Goal: Contribute content: Contribute content

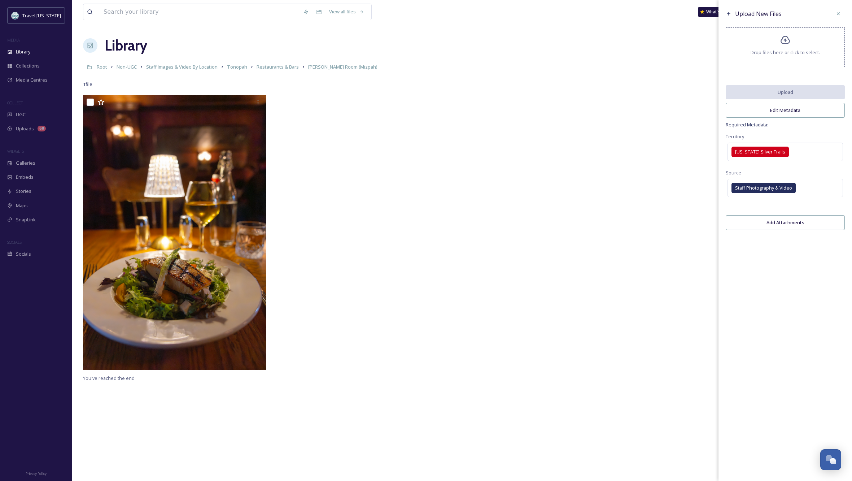
scroll to position [15, 0]
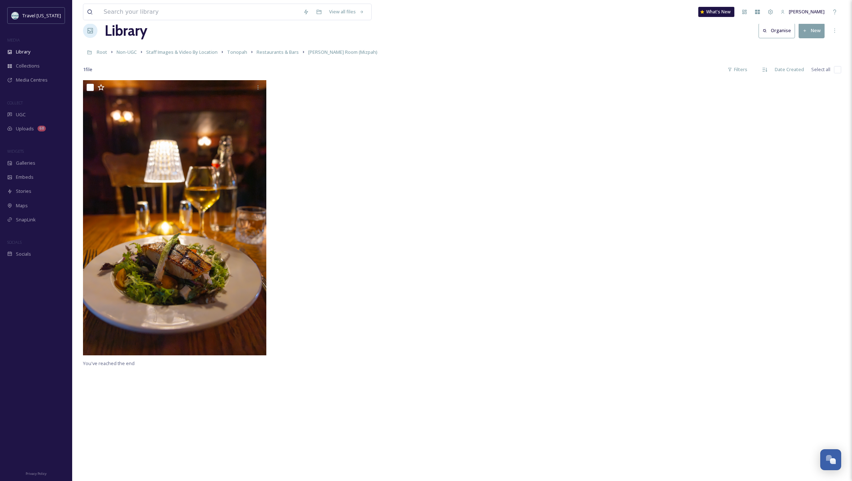
click at [533, 154] on div at bounding box center [557, 219] width 187 height 279
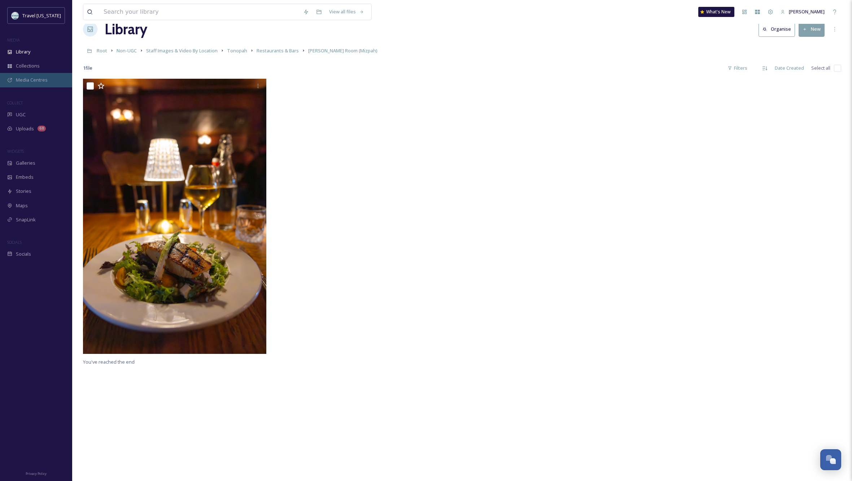
click at [36, 79] on span "Media Centres" at bounding box center [32, 79] width 32 height 7
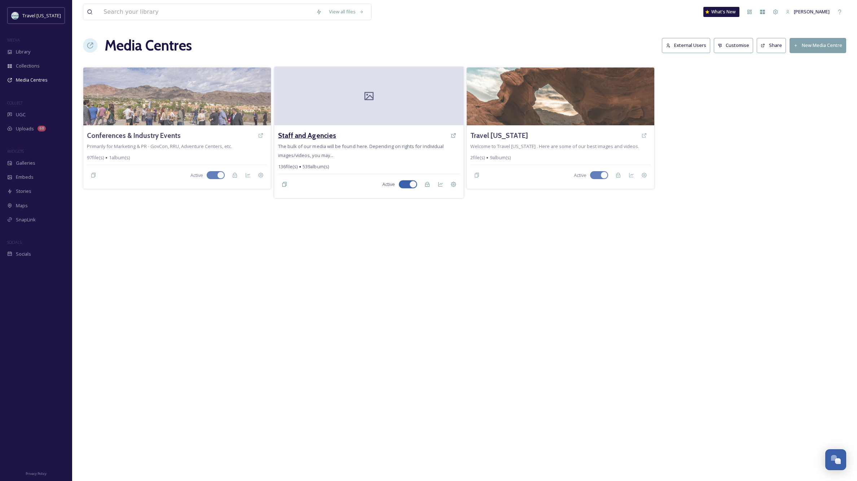
click at [322, 139] on h3 "Staff and Agencies" at bounding box center [307, 135] width 58 height 10
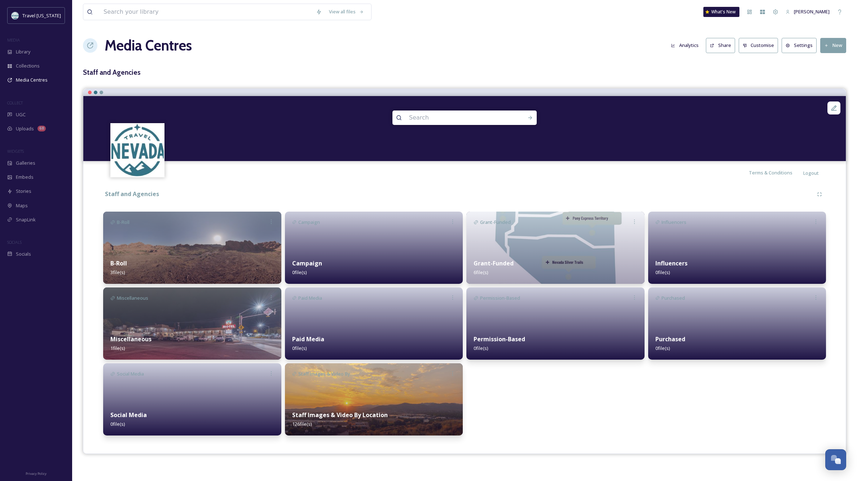
click at [381, 406] on div "Staff Images & Video By Location 126 file(s)" at bounding box center [374, 419] width 178 height 32
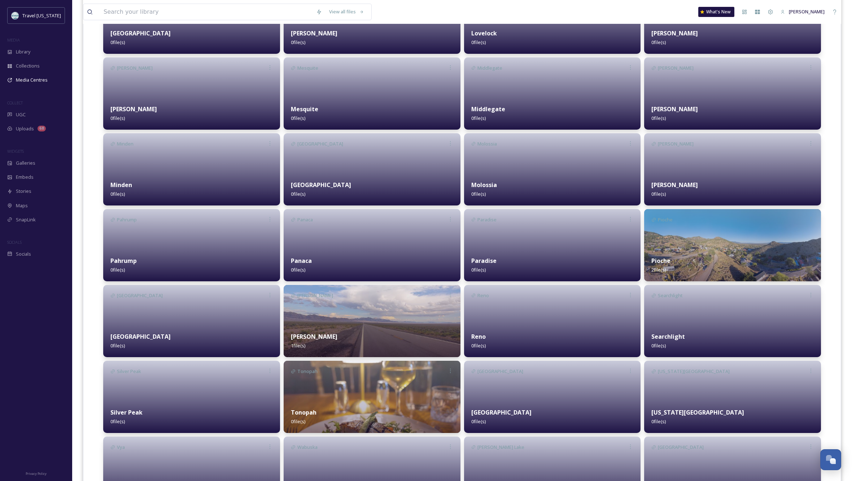
scroll to position [994, 0]
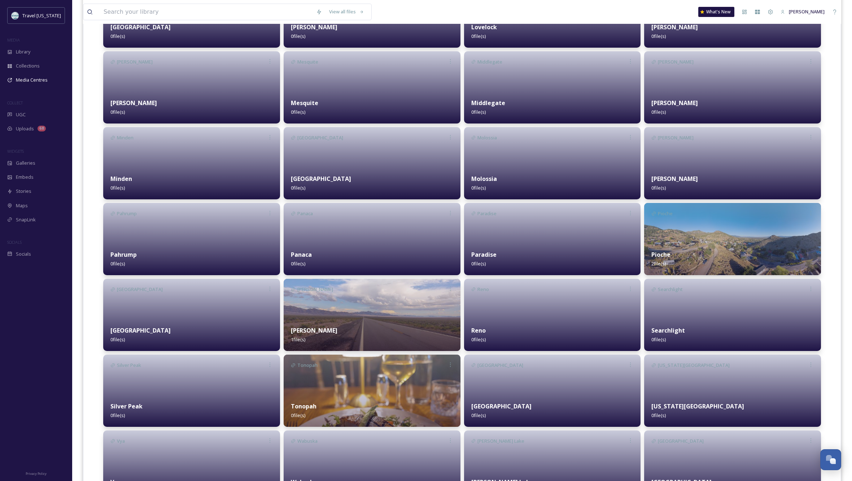
click at [371, 372] on img at bounding box center [372, 390] width 177 height 72
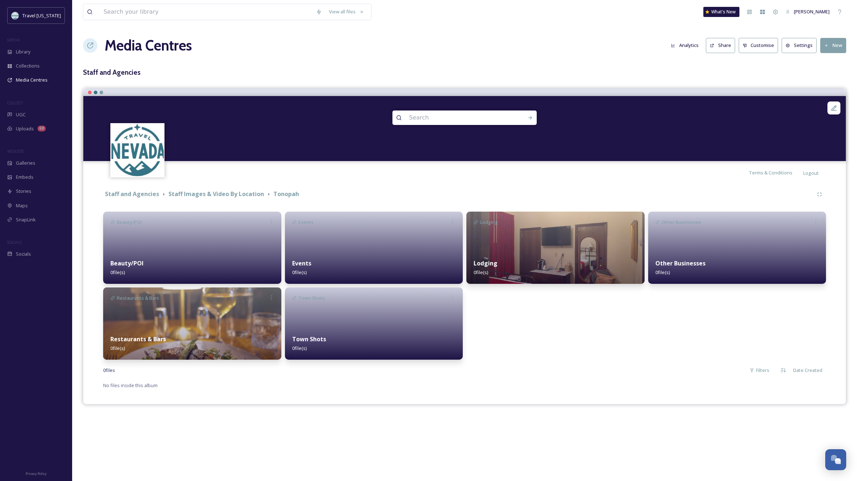
click at [187, 315] on img at bounding box center [192, 323] width 178 height 72
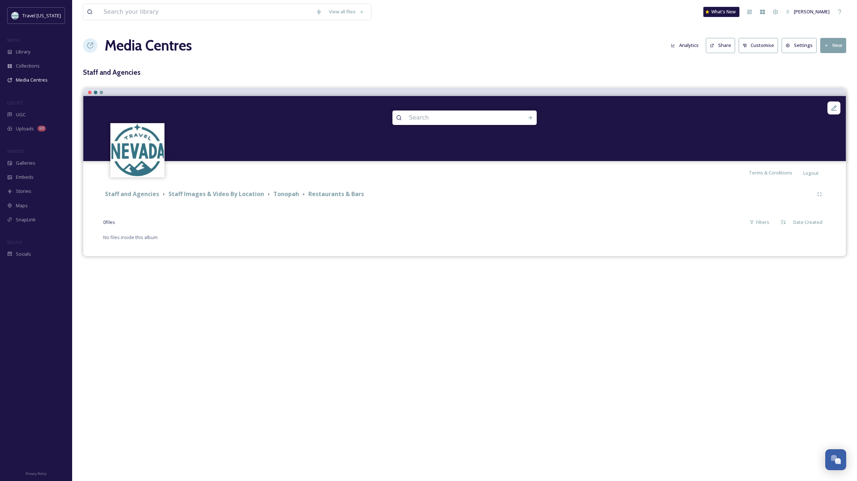
click at [832, 46] on button "New" at bounding box center [834, 45] width 26 height 15
click at [831, 73] on span "Add Album" at bounding box center [830, 76] width 23 height 7
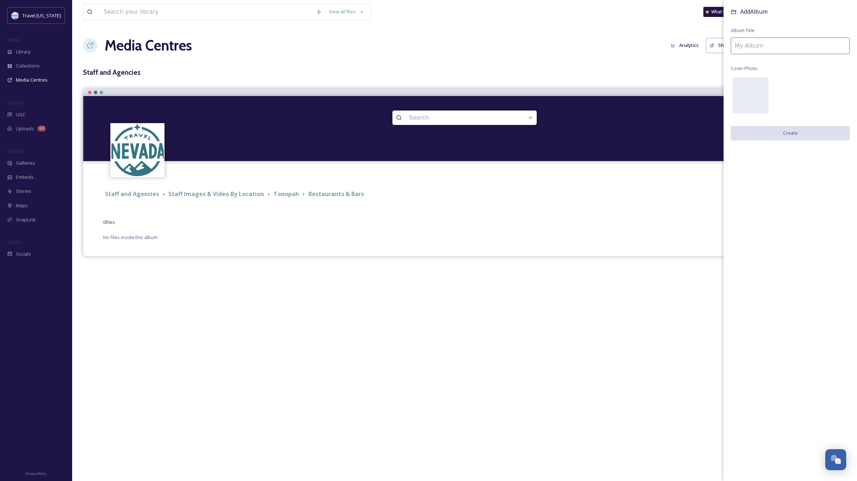
click at [759, 44] on input at bounding box center [790, 46] width 119 height 17
type input "[PERSON_NAME] Room (Mizpah)"
click at [777, 135] on button "Create" at bounding box center [790, 133] width 119 height 15
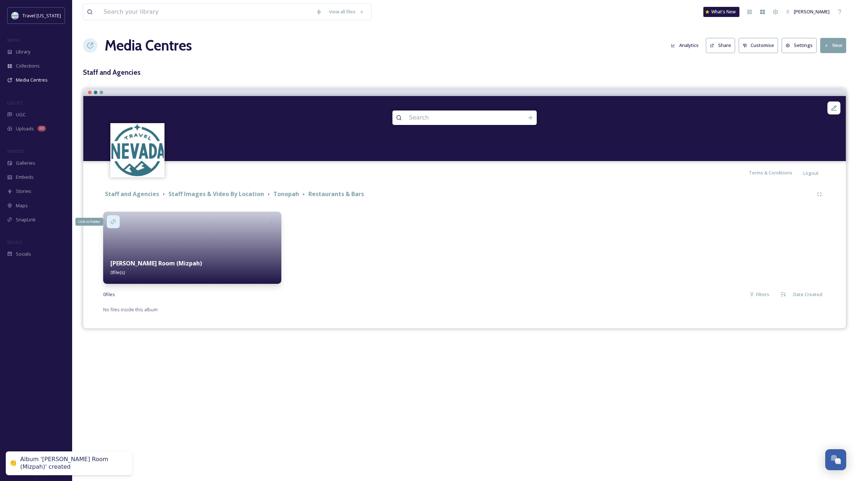
click at [111, 219] on icon at bounding box center [113, 222] width 6 height 6
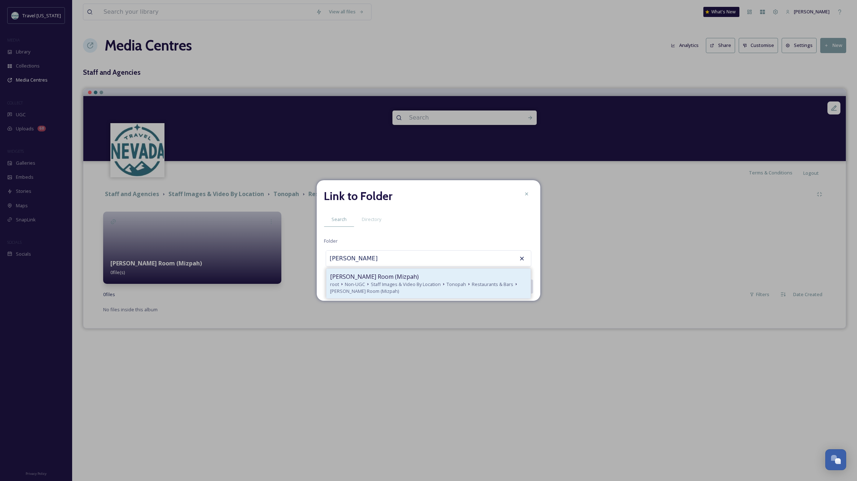
click at [366, 281] on div "root Non-UGC Staff Images & Video By Location Tonopah Restaurants & Bars [PERSO…" at bounding box center [428, 288] width 197 height 14
type input "[PERSON_NAME] Room (Mizpah)"
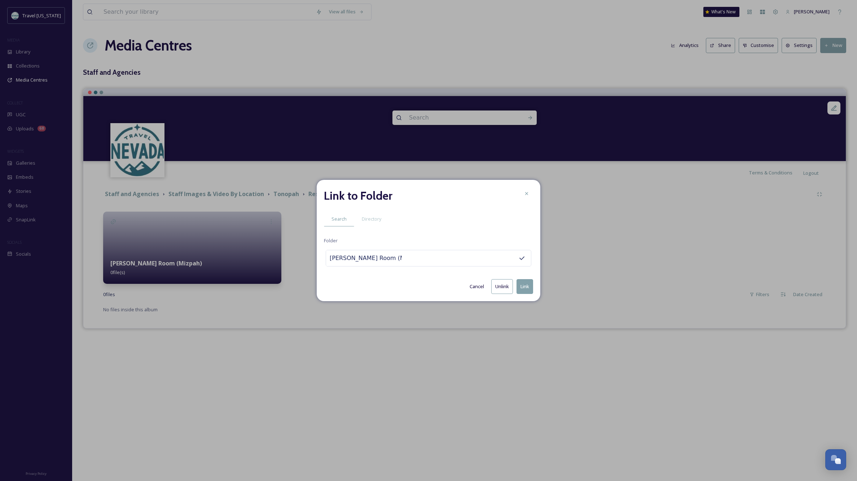
click at [521, 284] on button "Link" at bounding box center [525, 286] width 17 height 15
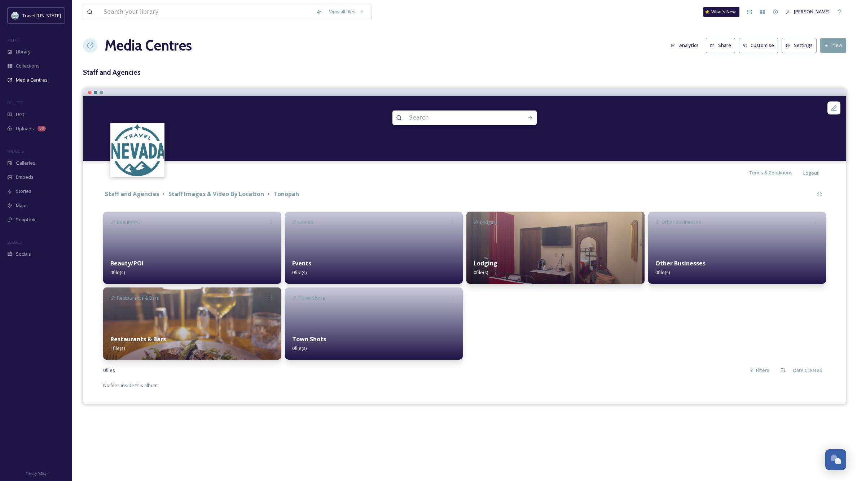
click at [531, 259] on div "Lodging 0 file(s)" at bounding box center [556, 268] width 178 height 32
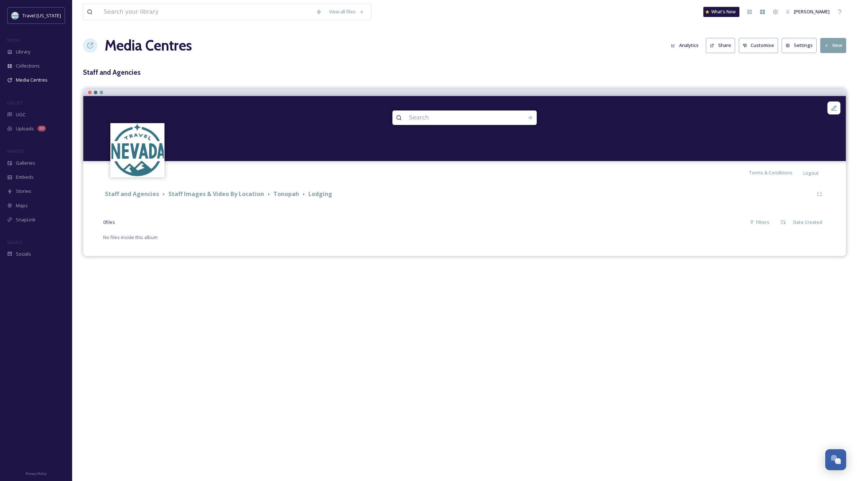
drag, startPoint x: 840, startPoint y: 41, endPoint x: 841, endPoint y: 48, distance: 7.1
click at [840, 41] on button "New" at bounding box center [834, 45] width 26 height 15
click at [831, 75] on span "Add Album" at bounding box center [830, 76] width 23 height 7
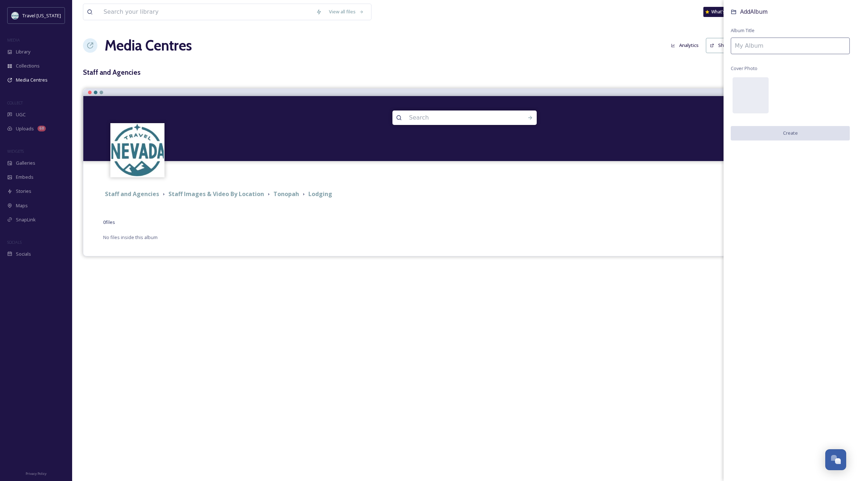
click at [746, 45] on input at bounding box center [790, 46] width 119 height 17
type input "[GEOGRAPHIC_DATA]"
click at [789, 129] on button "Create" at bounding box center [790, 133] width 119 height 15
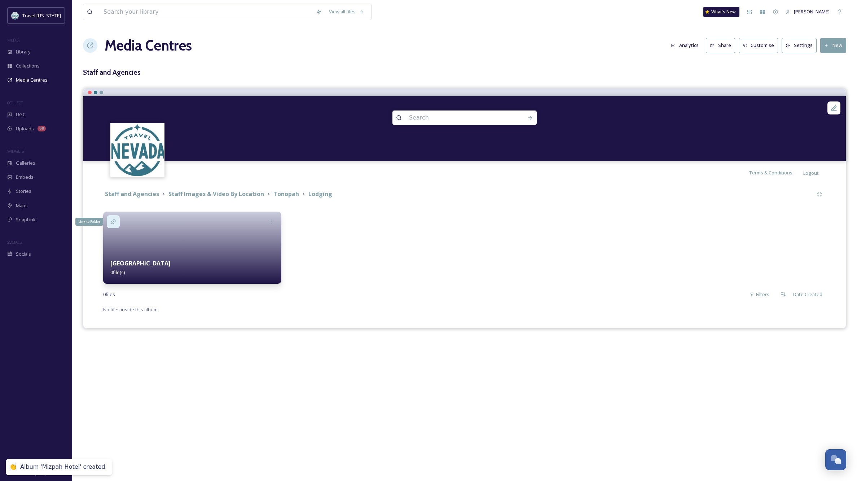
click at [114, 219] on icon at bounding box center [113, 221] width 5 height 5
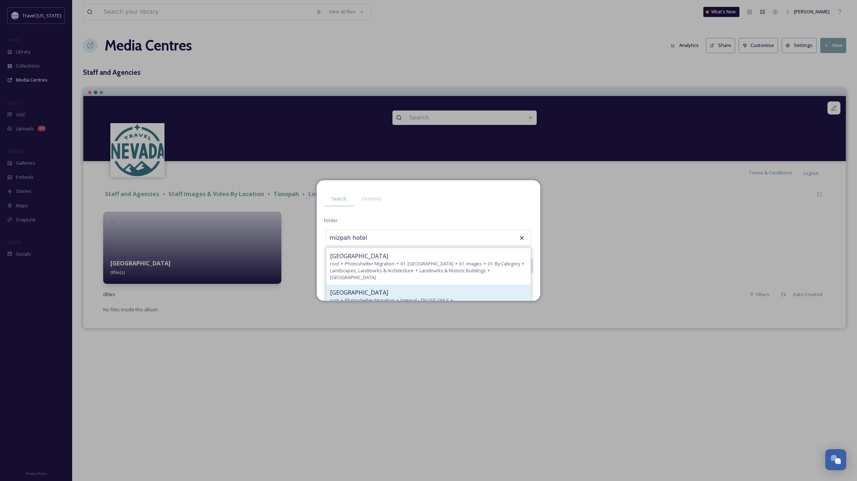
scroll to position [18, 0]
drag, startPoint x: 367, startPoint y: 240, endPoint x: 349, endPoint y: 240, distance: 18.8
click at [349, 240] on input "mizpah hotel" at bounding box center [365, 241] width 79 height 16
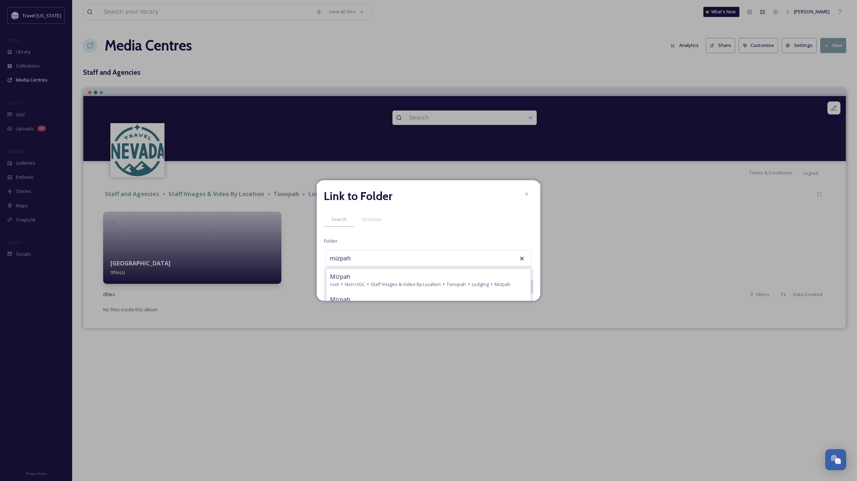
scroll to position [0, 0]
click at [421, 280] on span "Staff Images & Video By Location" at bounding box center [406, 283] width 70 height 7
type input "Mizpah"
click at [523, 285] on button "Link" at bounding box center [525, 286] width 17 height 15
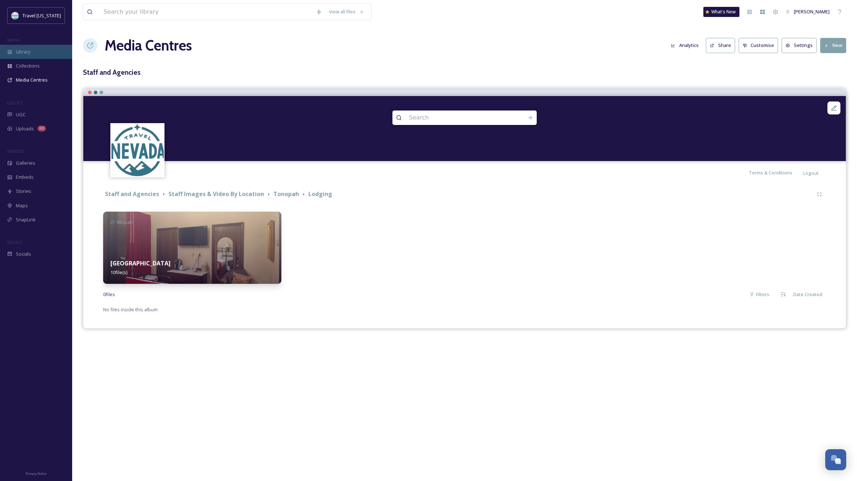
click at [27, 53] on span "Library" at bounding box center [23, 51] width 14 height 7
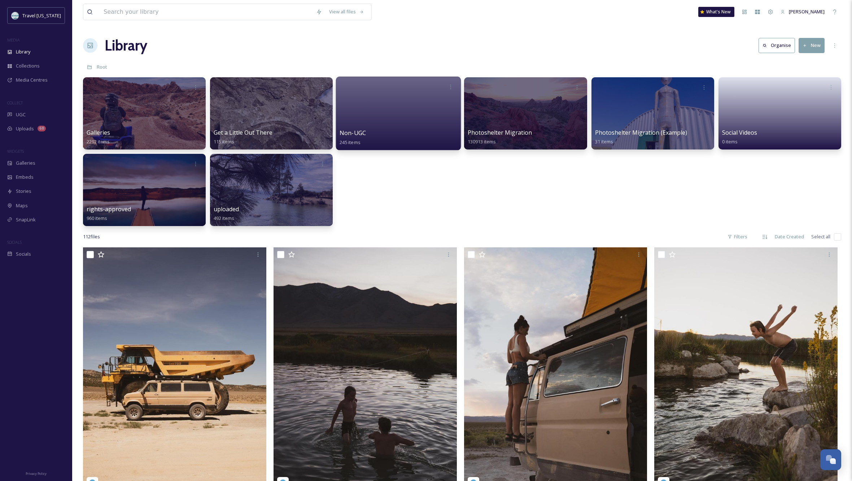
click at [399, 111] on div at bounding box center [398, 113] width 125 height 74
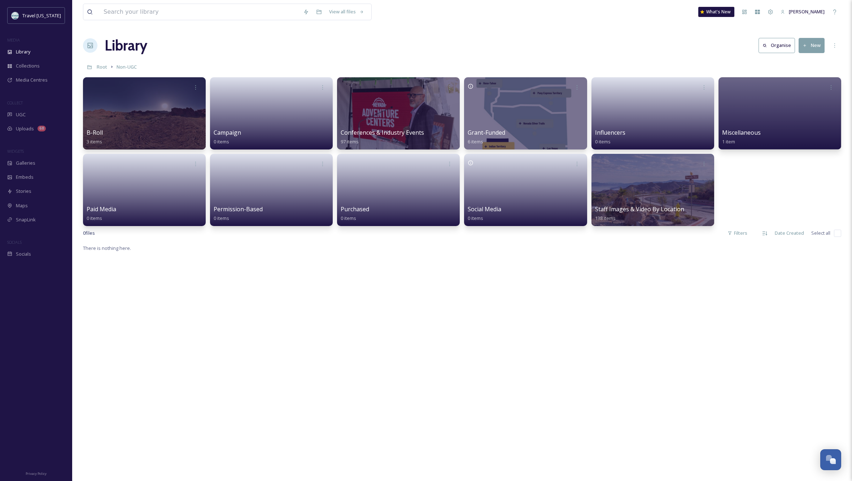
click at [630, 313] on div "There is nothing here." at bounding box center [462, 484] width 758 height 481
click at [656, 211] on span "Staff Images & Video By Location" at bounding box center [639, 209] width 91 height 8
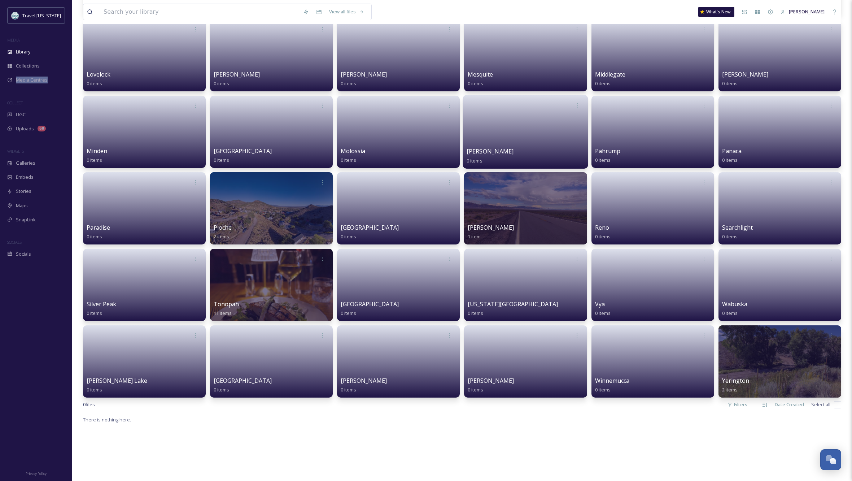
scroll to position [611, 0]
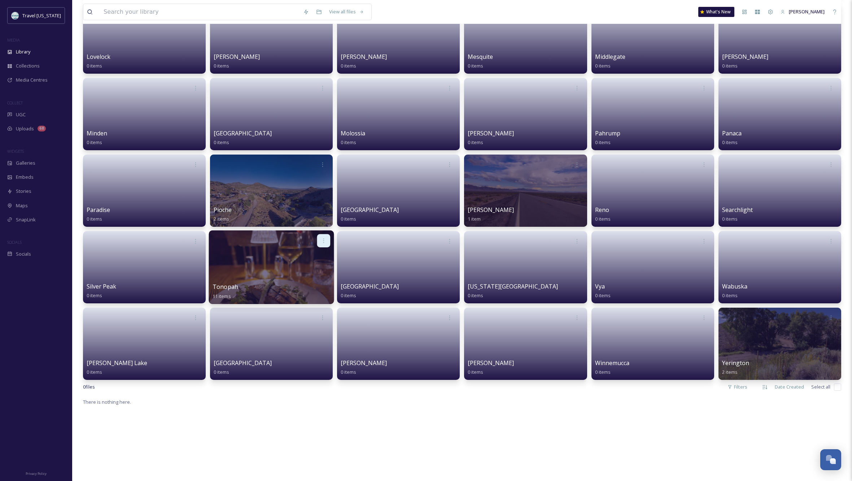
click at [323, 239] on icon at bounding box center [324, 240] width 6 height 6
click at [306, 254] on span "Edit / Share" at bounding box center [306, 256] width 25 height 7
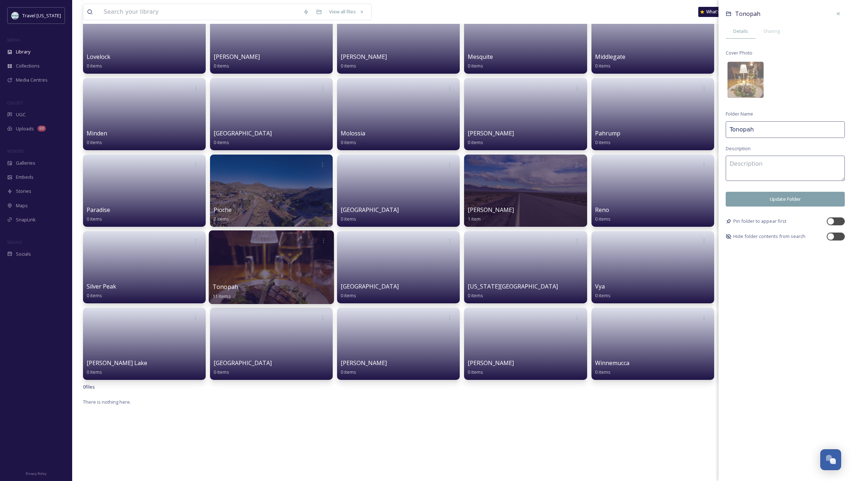
click at [837, 12] on icon at bounding box center [838, 14] width 6 height 6
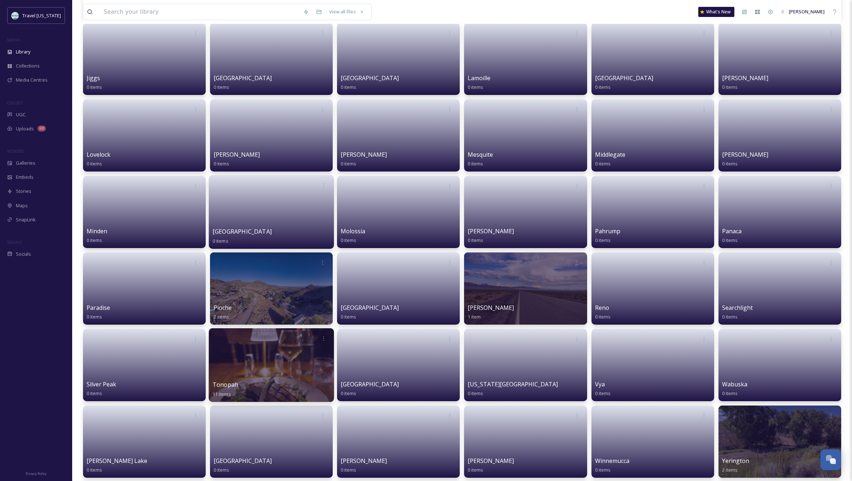
scroll to position [524, 0]
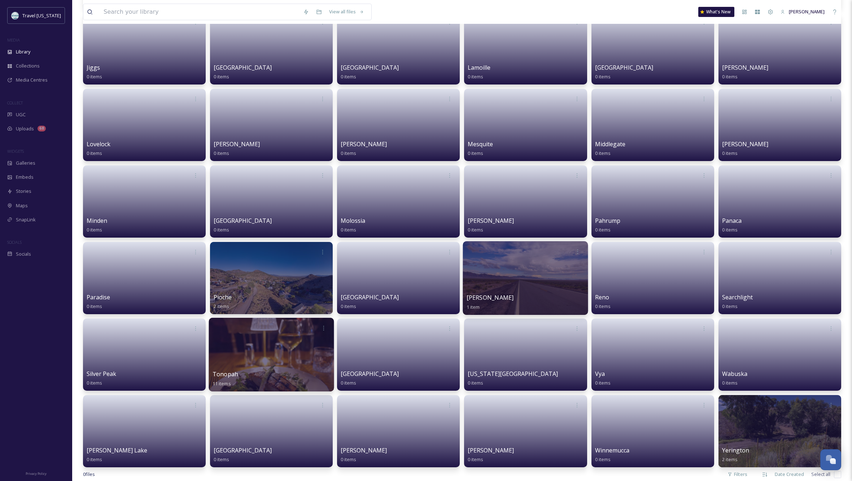
click at [532, 271] on div at bounding box center [525, 278] width 125 height 74
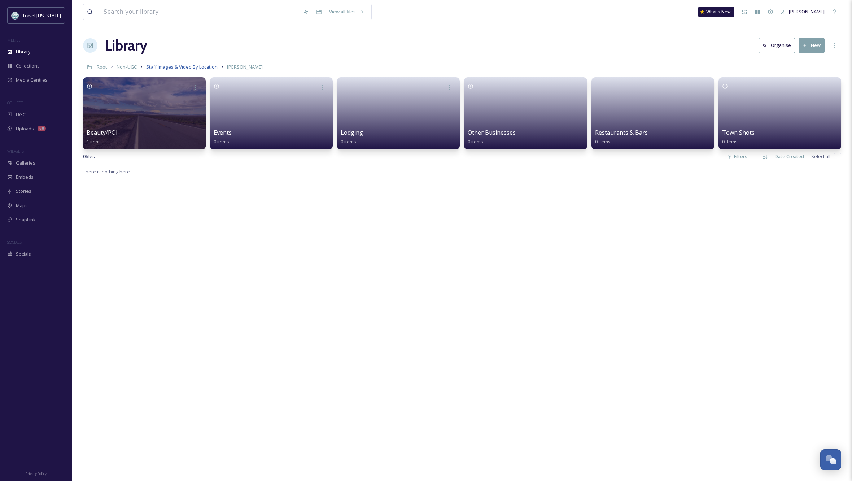
click at [196, 66] on span "Staff Images & Video By Location" at bounding box center [181, 67] width 71 height 6
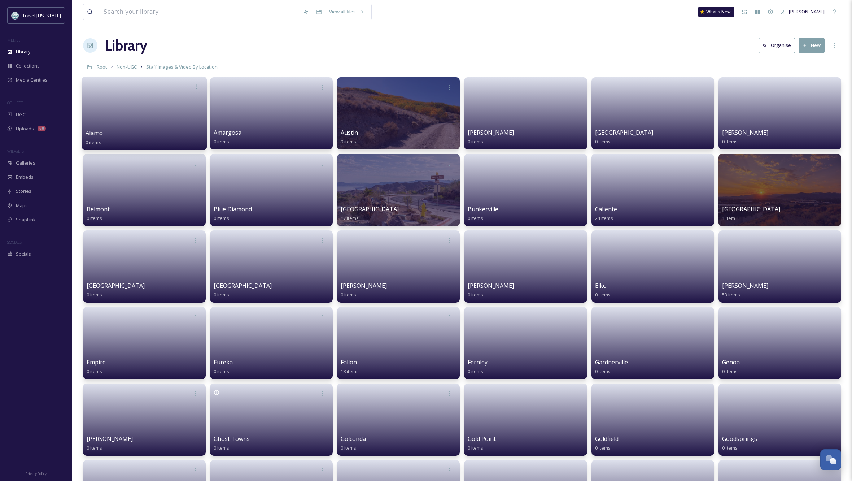
click at [120, 106] on link at bounding box center [145, 110] width 118 height 35
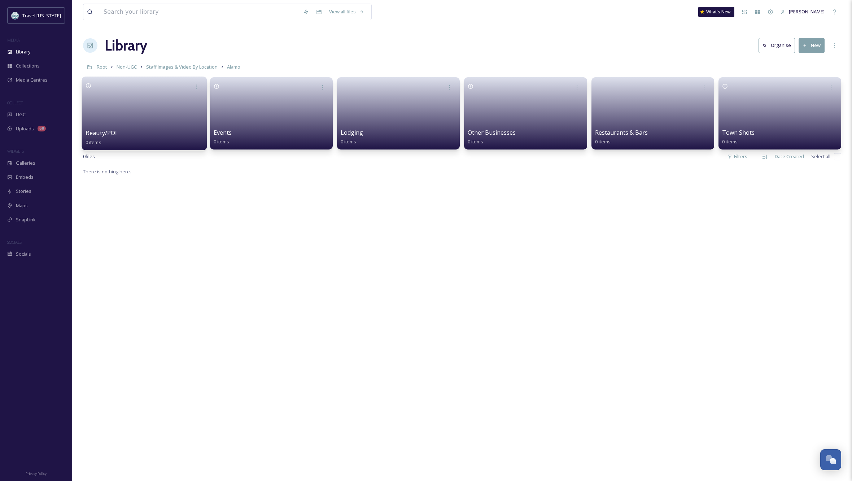
click at [145, 111] on link at bounding box center [145, 110] width 118 height 35
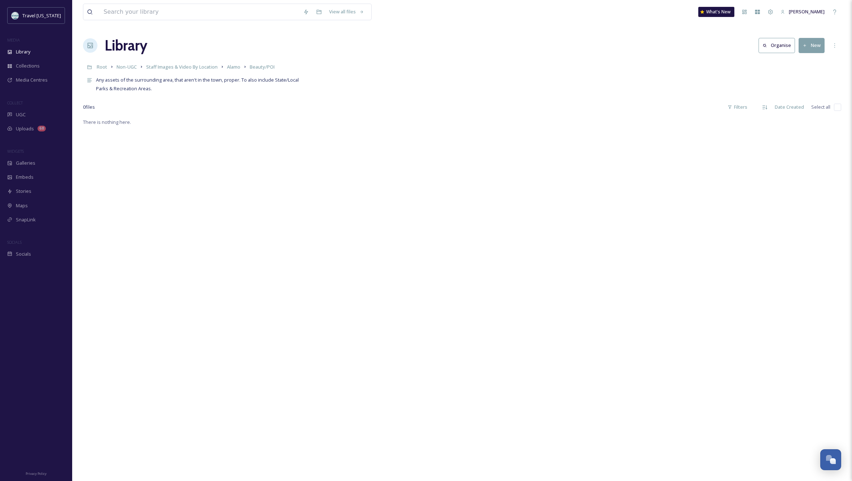
click at [816, 44] on button "New" at bounding box center [812, 45] width 26 height 15
click at [804, 62] on span "File Upload" at bounding box center [808, 62] width 24 height 7
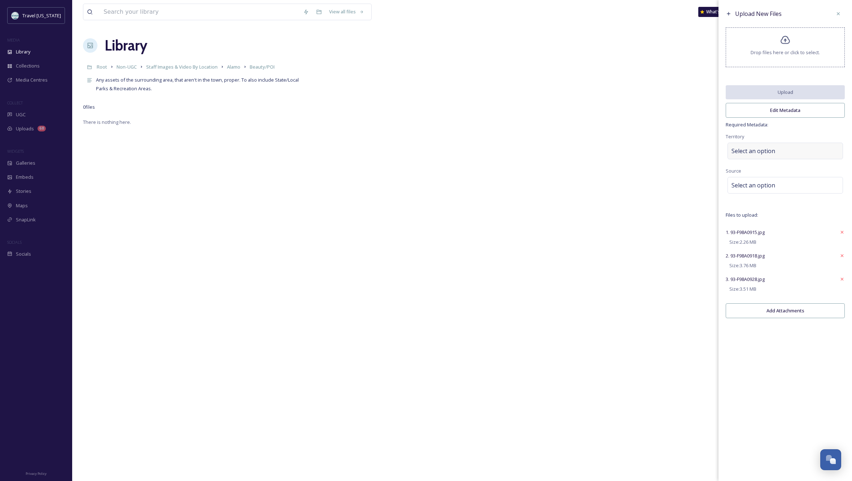
click at [769, 155] on span "Select an option" at bounding box center [753, 151] width 44 height 9
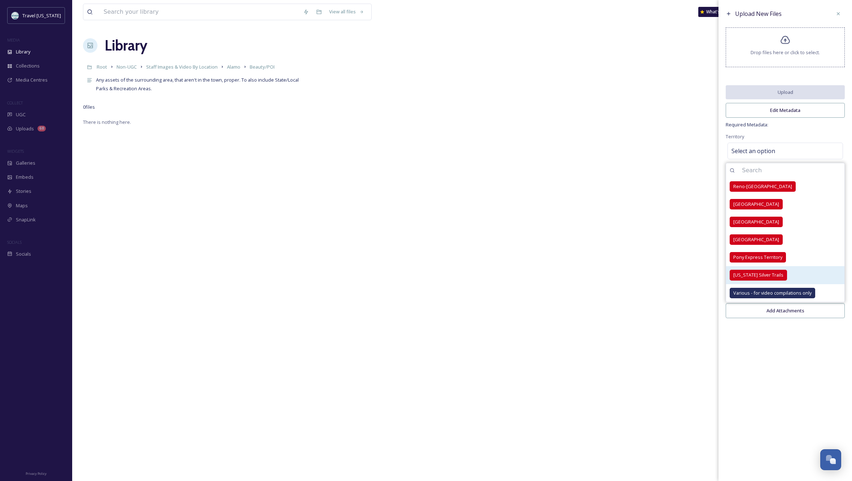
drag, startPoint x: 760, startPoint y: 279, endPoint x: 771, endPoint y: 263, distance: 19.9
click at [760, 278] on span "[US_STATE] Silver Trails" at bounding box center [758, 274] width 50 height 7
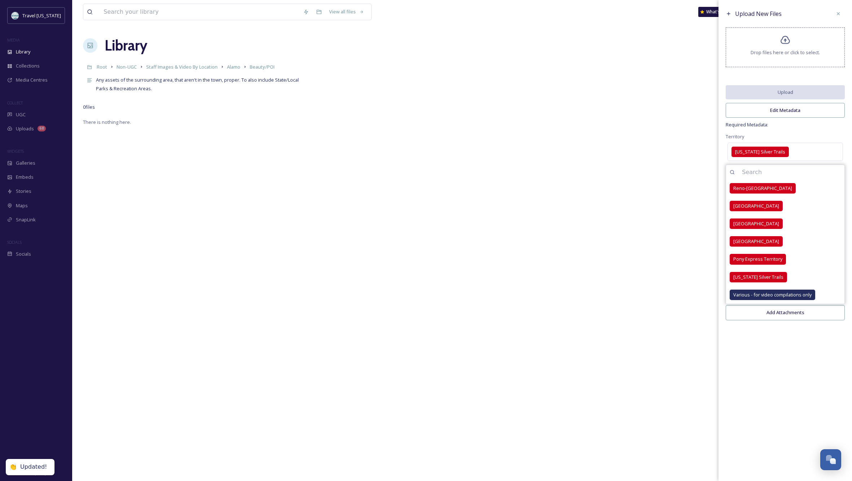
click at [801, 136] on div "Upload New Files Drop files here or click to select. Upload Edit Metadata Requi…" at bounding box center [785, 165] width 134 height 331
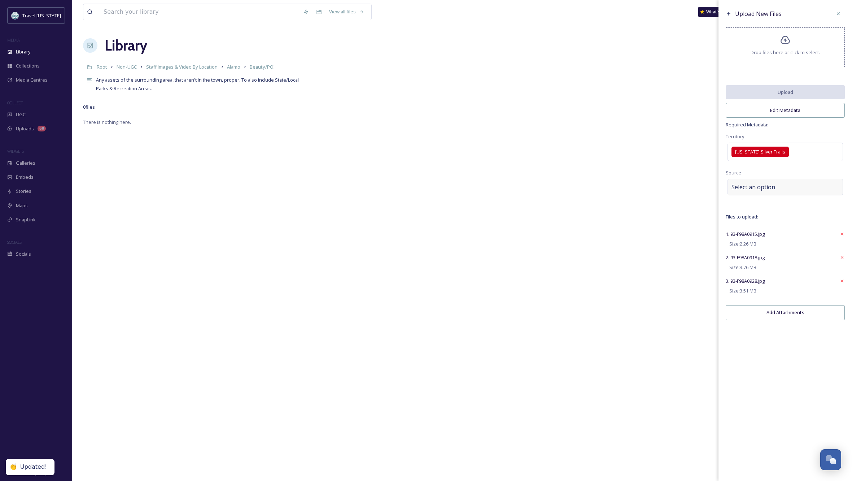
click at [786, 190] on div "Select an option" at bounding box center [784, 187] width 115 height 17
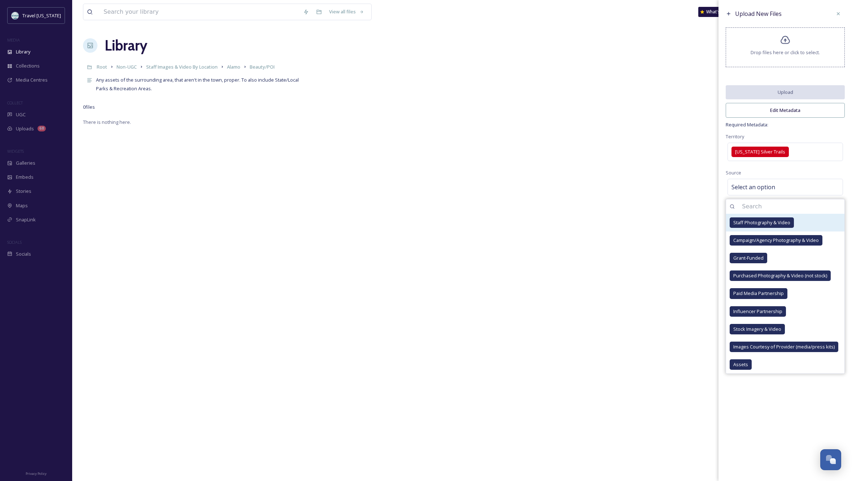
click at [771, 224] on span "Staff Photography & Video" at bounding box center [761, 222] width 57 height 7
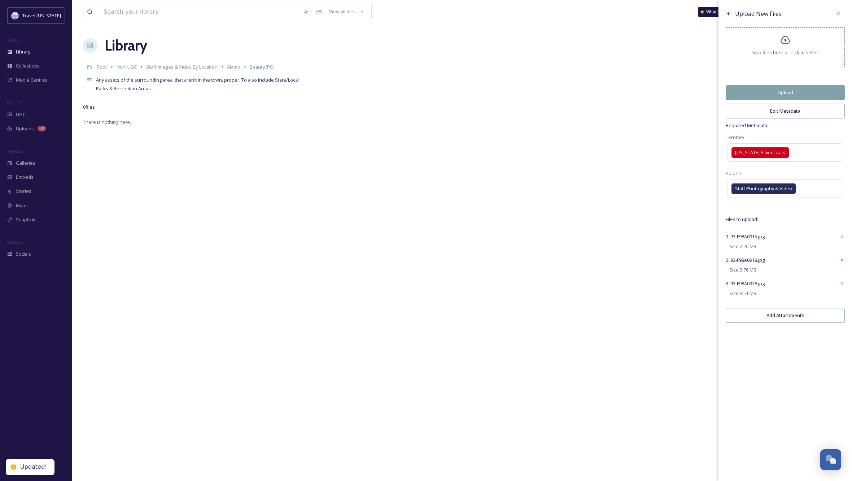
click at [795, 114] on button "Edit Metadata" at bounding box center [785, 111] width 119 height 15
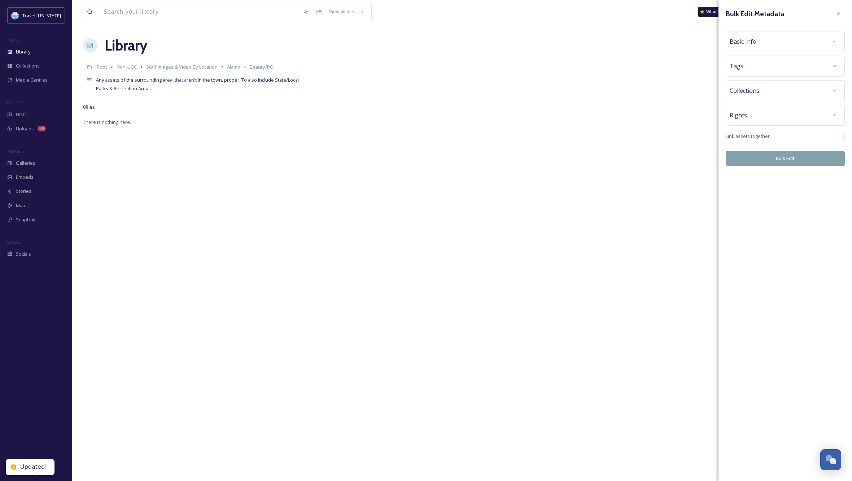
click at [779, 40] on div "Basic Info" at bounding box center [785, 41] width 111 height 13
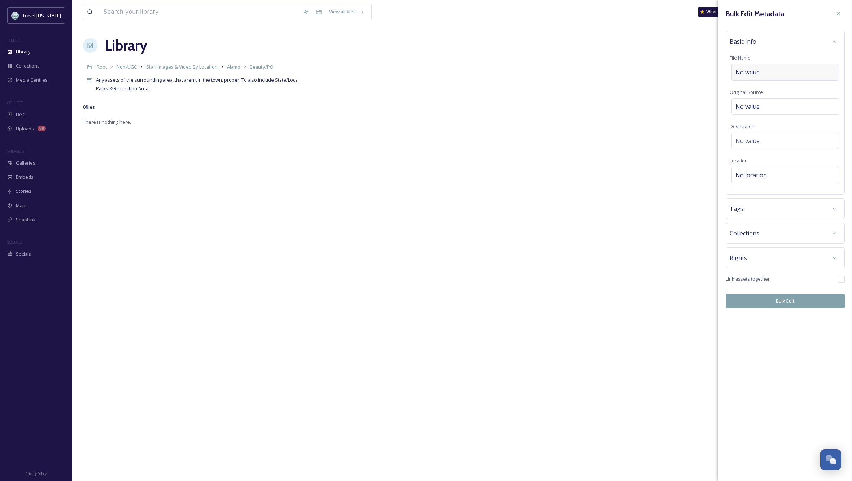
click at [765, 70] on div "No value." at bounding box center [785, 72] width 108 height 17
type input "Hwy 93 near [GEOGRAPHIC_DATA]"
click at [789, 253] on div "Rights" at bounding box center [785, 255] width 111 height 13
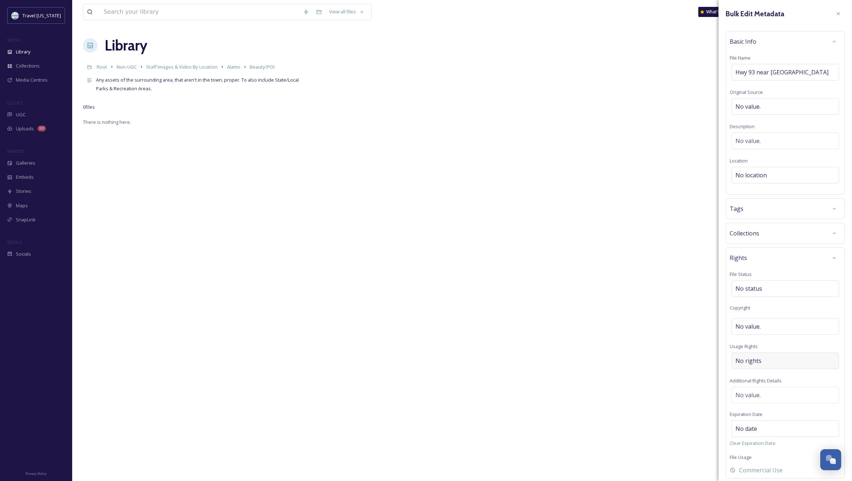
click at [762, 359] on div "No rights" at bounding box center [785, 360] width 108 height 17
click at [753, 362] on input at bounding box center [773, 362] width 79 height 16
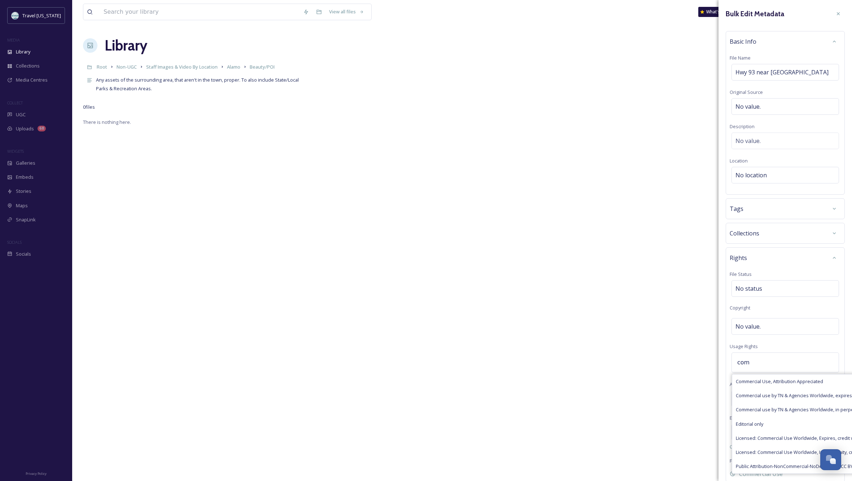
scroll to position [0, 21]
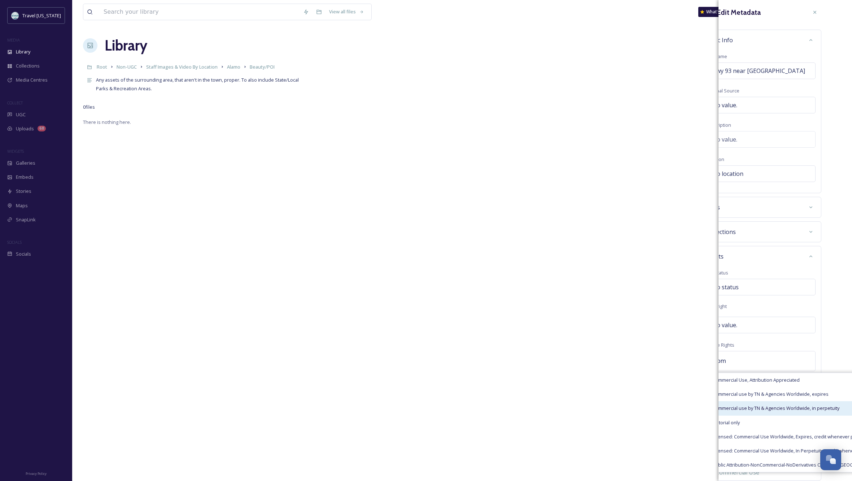
type input "com"
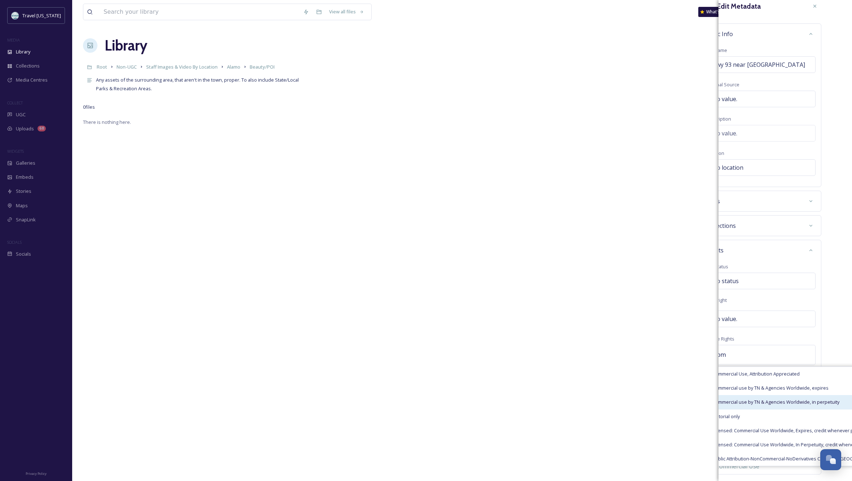
click at [765, 405] on span "Commercial use by TN & Agencies Worldwide, in perpetuity" at bounding box center [775, 401] width 127 height 7
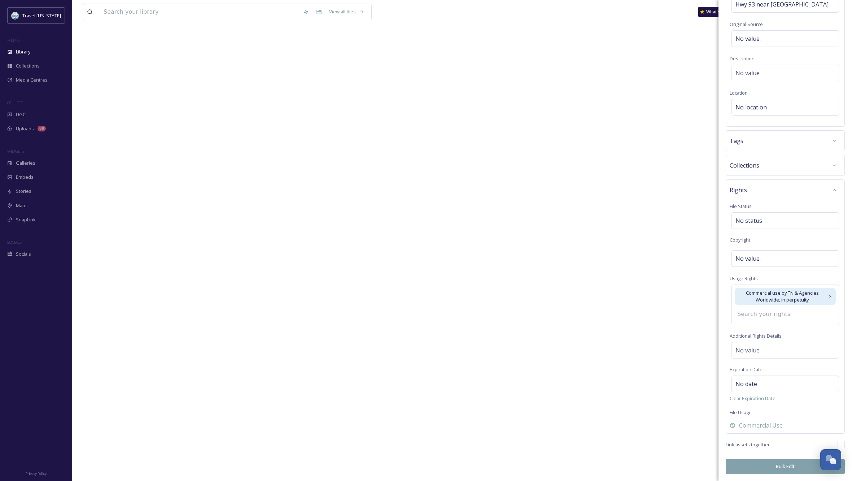
scroll to position [56, 0]
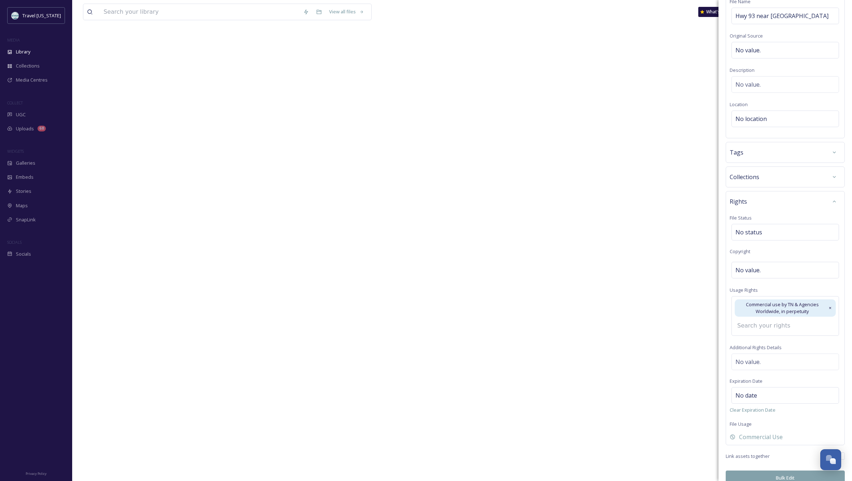
click at [805, 470] on button "Bulk Edit" at bounding box center [785, 477] width 119 height 15
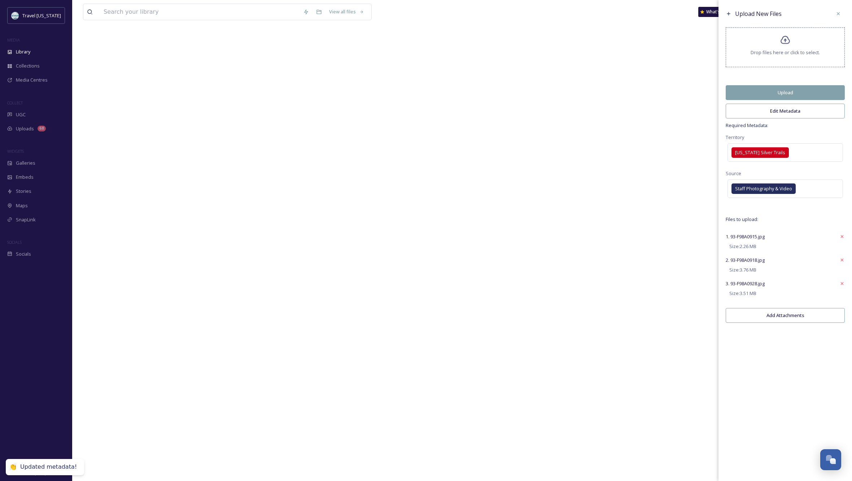
click at [791, 95] on button "Upload" at bounding box center [785, 92] width 119 height 15
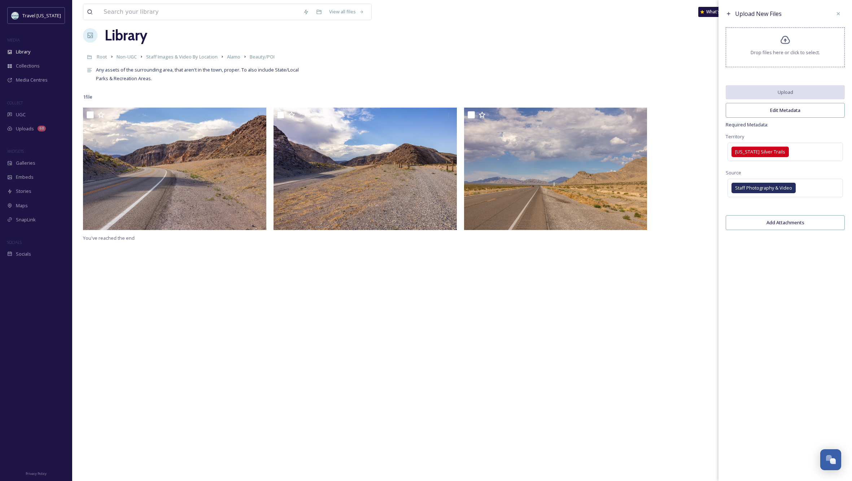
scroll to position [10, 0]
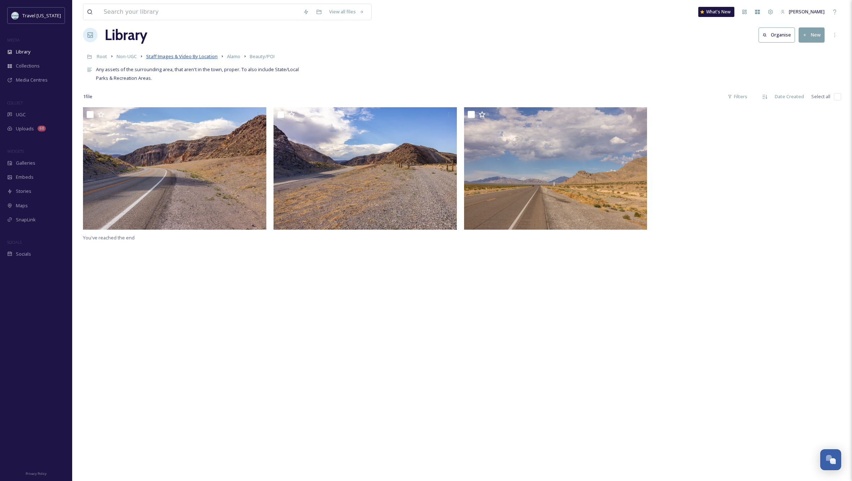
click at [193, 54] on span "Staff Images & Video By Location" at bounding box center [181, 56] width 71 height 6
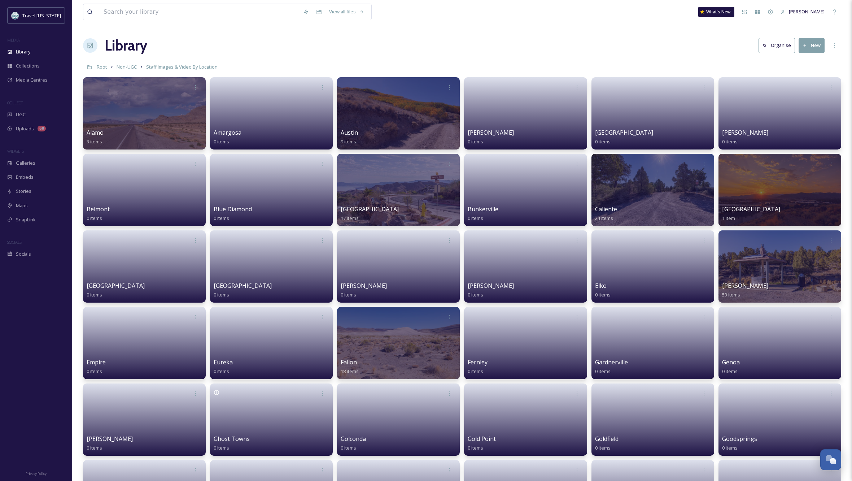
drag, startPoint x: 311, startPoint y: 56, endPoint x: 305, endPoint y: 58, distance: 6.5
click at [311, 56] on div "Library Organise New" at bounding box center [462, 46] width 758 height 22
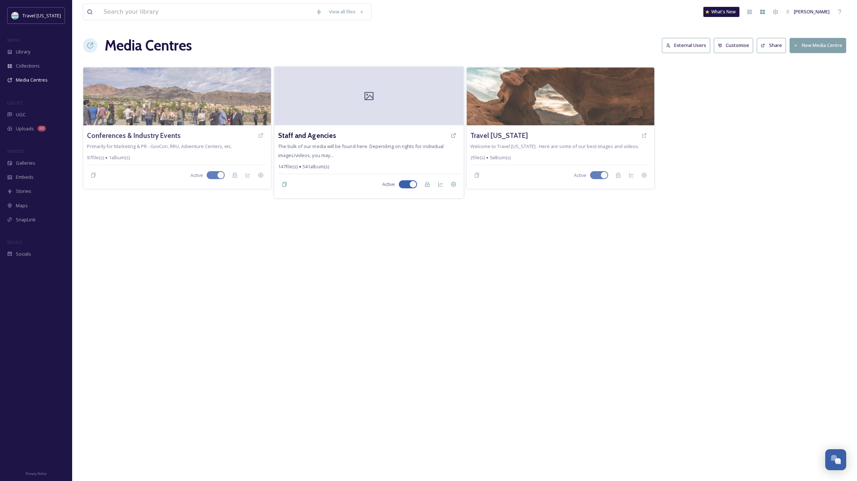
click at [366, 104] on div at bounding box center [368, 96] width 189 height 58
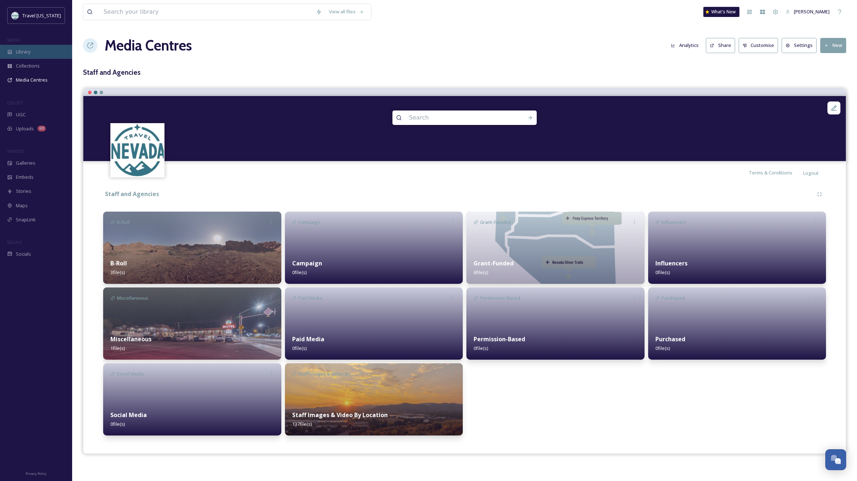
click at [23, 52] on span "Library" at bounding box center [23, 51] width 14 height 7
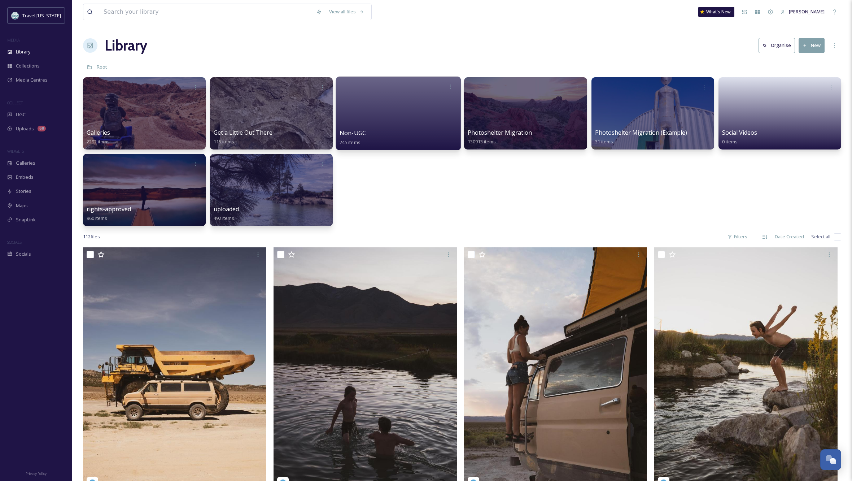
click at [406, 132] on div "Non-UGC 245 items" at bounding box center [399, 137] width 118 height 18
click at [39, 81] on span "Media Centres" at bounding box center [32, 79] width 32 height 7
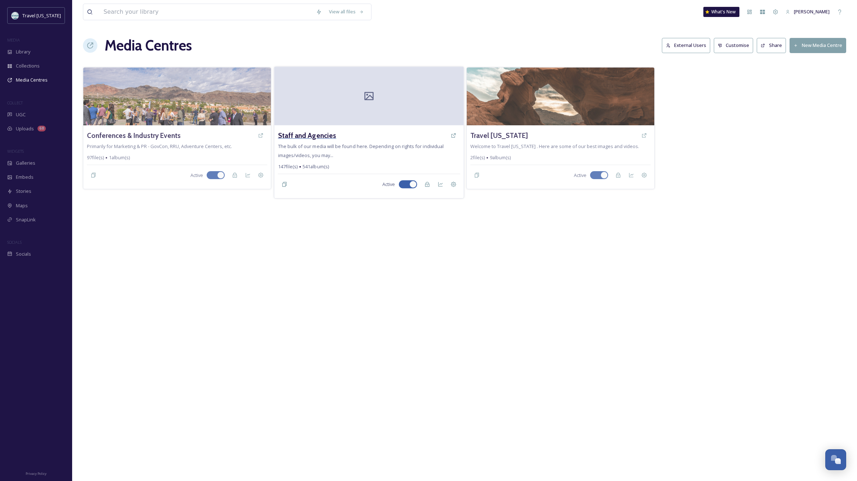
click at [315, 130] on h3 "Staff and Agencies" at bounding box center [307, 135] width 58 height 10
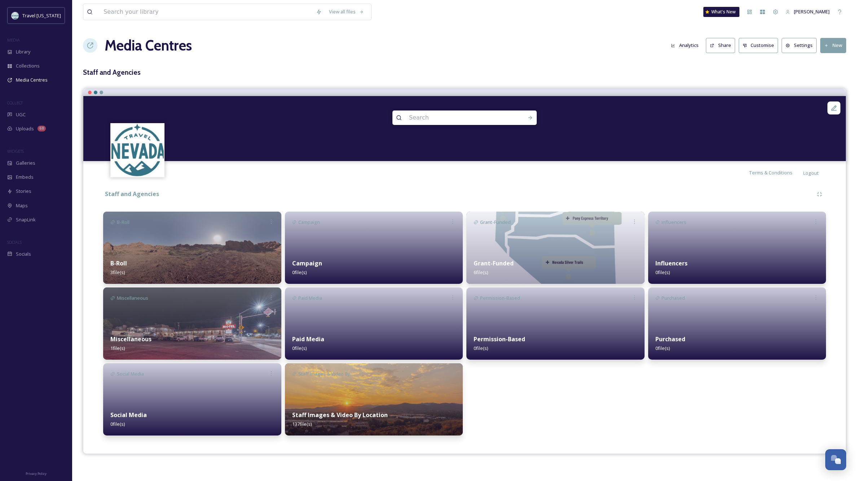
click at [361, 397] on img at bounding box center [374, 399] width 178 height 72
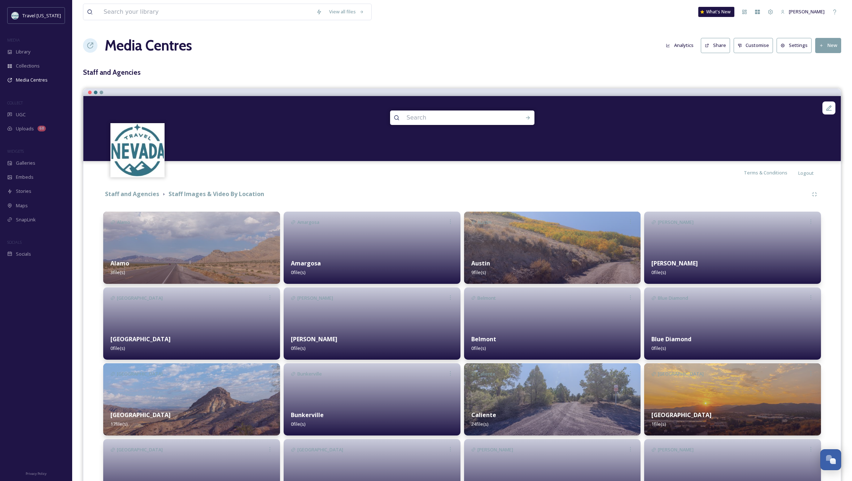
click at [196, 261] on div "Alamo 3 file(s)" at bounding box center [191, 268] width 177 height 32
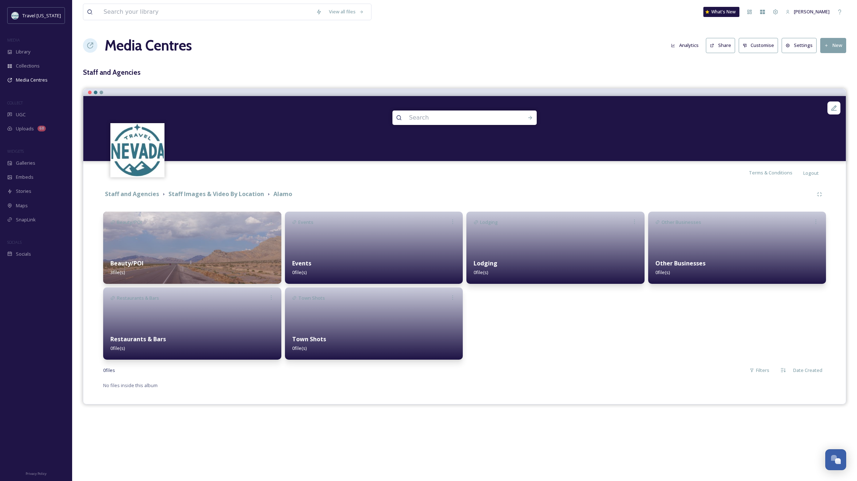
scroll to position [0, 0]
click at [228, 258] on div "Beauty/POI 3 file(s)" at bounding box center [192, 268] width 178 height 32
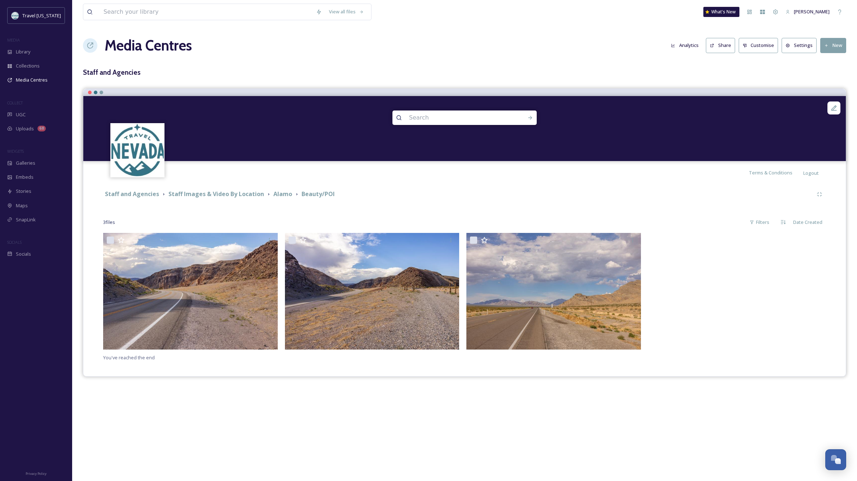
click at [687, 327] on div at bounding box center [737, 293] width 178 height 120
